Goal: Information Seeking & Learning: Learn about a topic

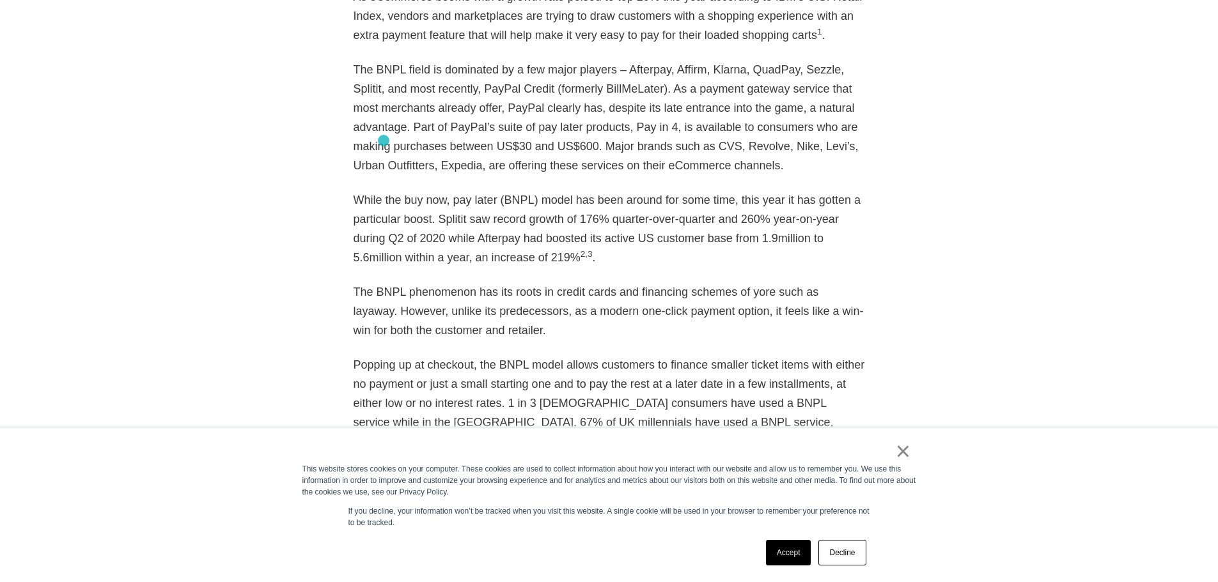
scroll to position [1087, 0]
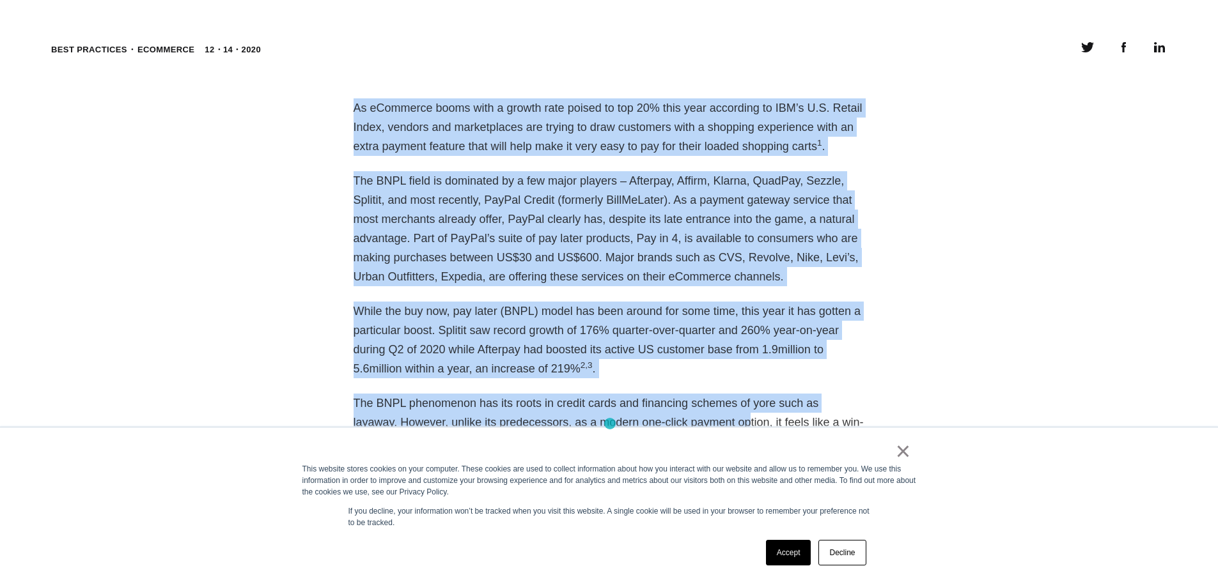
drag, startPoint x: 353, startPoint y: 103, endPoint x: 713, endPoint y: 417, distance: 477.9
click at [896, 457] on link "×" at bounding box center [903, 452] width 15 height 12
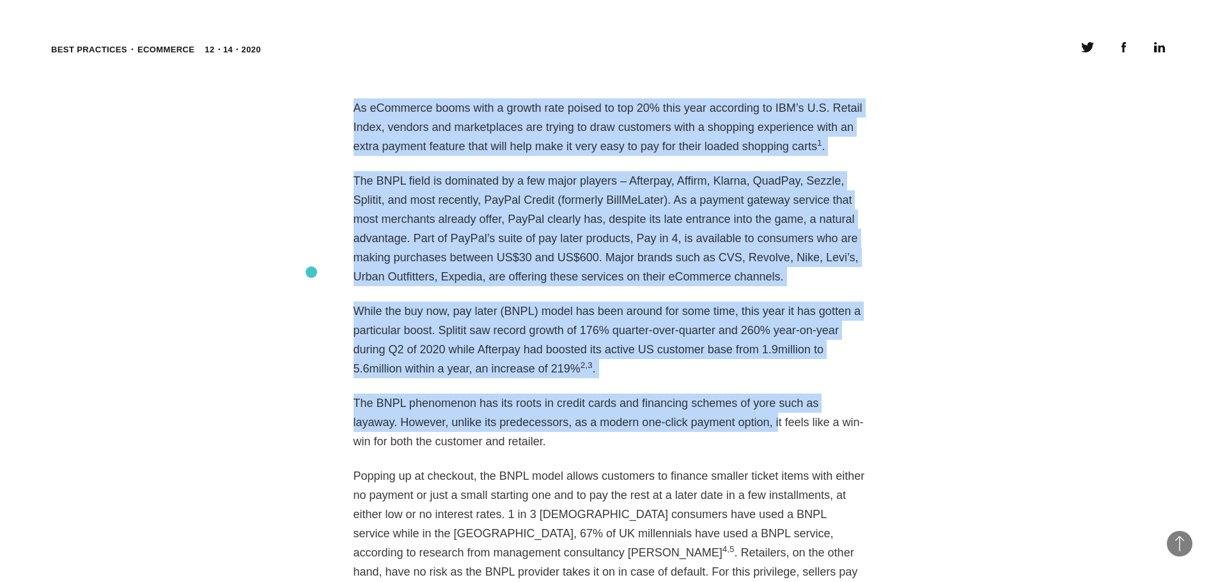
drag, startPoint x: 342, startPoint y: 147, endPoint x: 361, endPoint y: 123, distance: 30.6
click at [365, 109] on p "As eCommerce booms with a growth rate poised to top 20% this year according to …" at bounding box center [608, 127] width 511 height 58
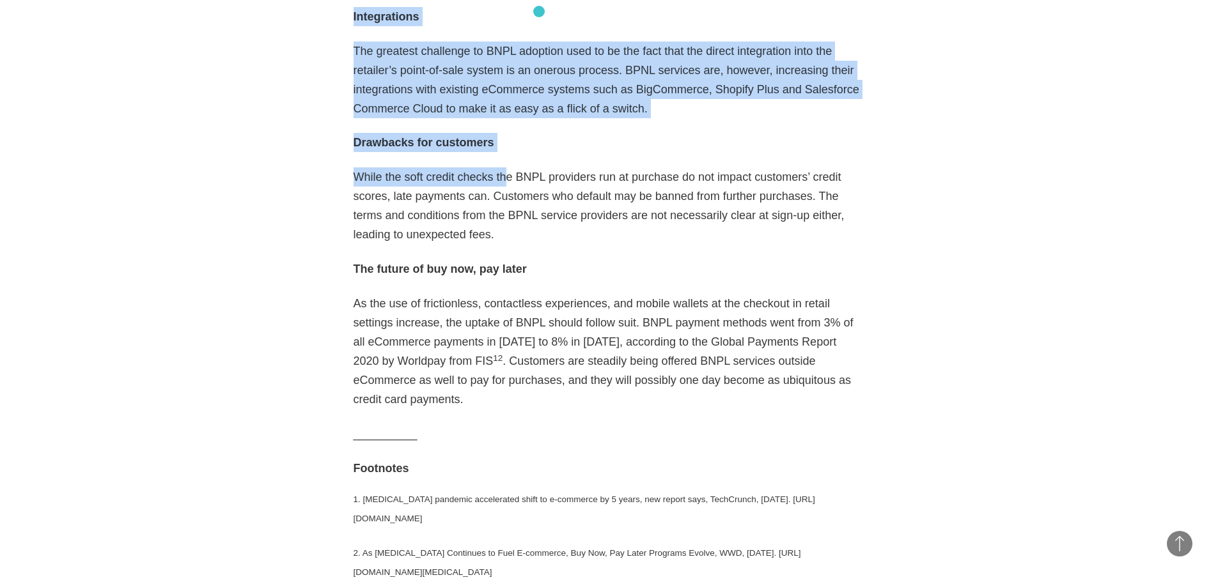
scroll to position [2775, 0]
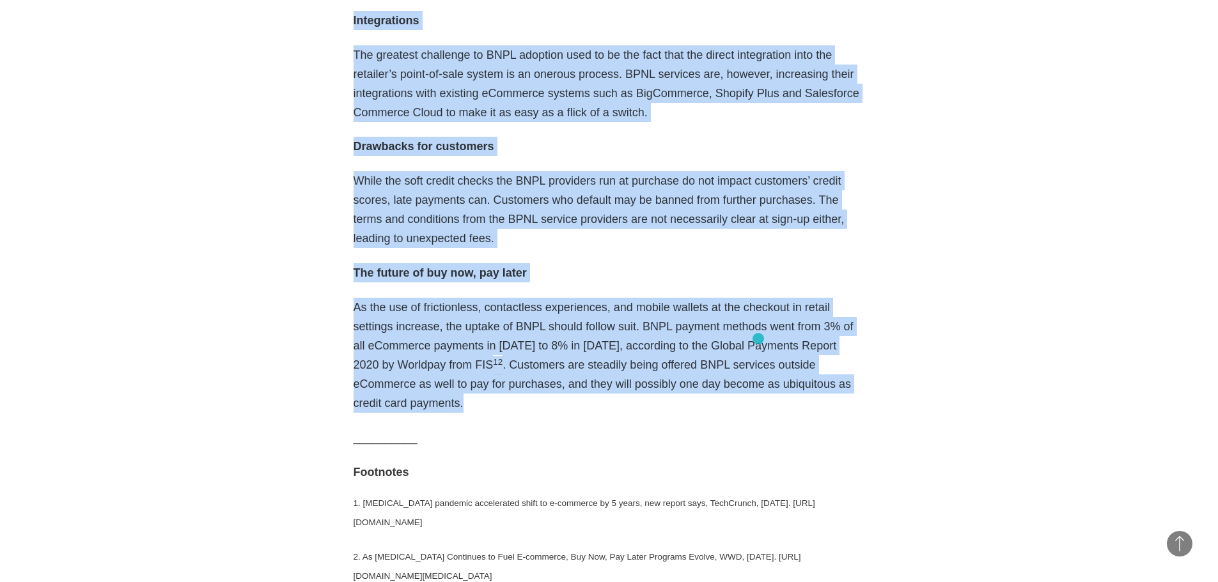
drag, startPoint x: 352, startPoint y: 105, endPoint x: 758, endPoint y: 339, distance: 469.0
copy div "Lo iPsumdolo sitam cons a elitse doei tempor in utl 38% etdo magn aliquaeni ad …"
